Goal: Share content

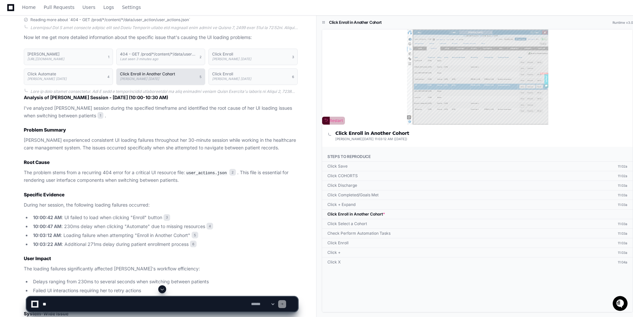
select select "***"
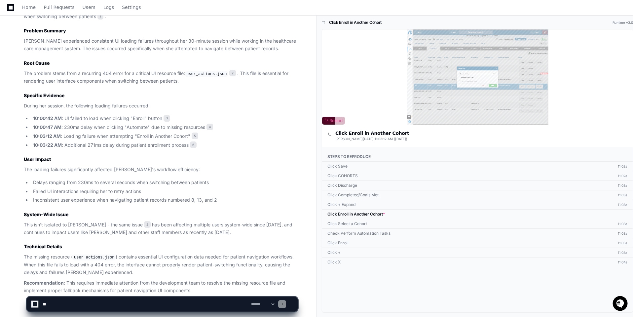
scroll to position [342, 0]
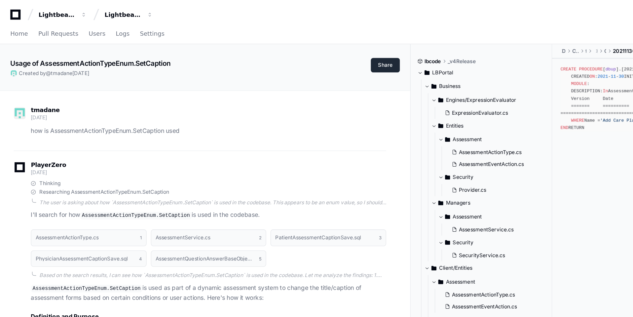
click at [295, 46] on button "Share" at bounding box center [297, 50] width 22 height 11
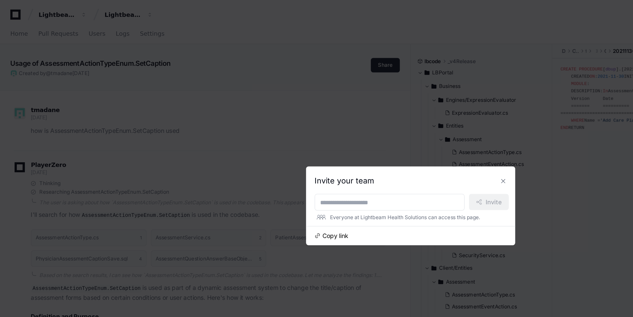
click at [254, 182] on span "Copy link" at bounding box center [258, 181] width 20 height 7
click at [387, 138] on button at bounding box center [387, 139] width 11 height 11
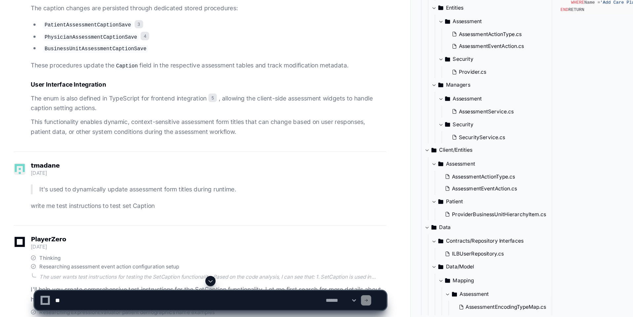
scroll to position [444, 0]
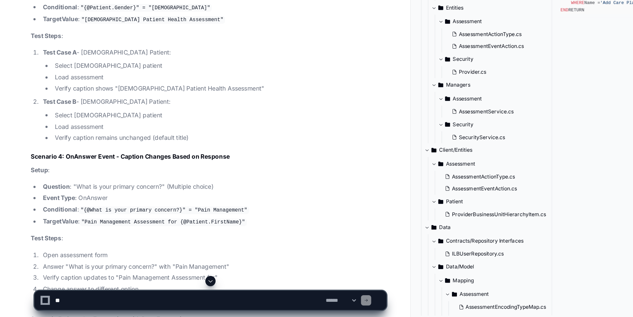
scroll to position [1222, 0]
